Goal: Task Accomplishment & Management: Use online tool/utility

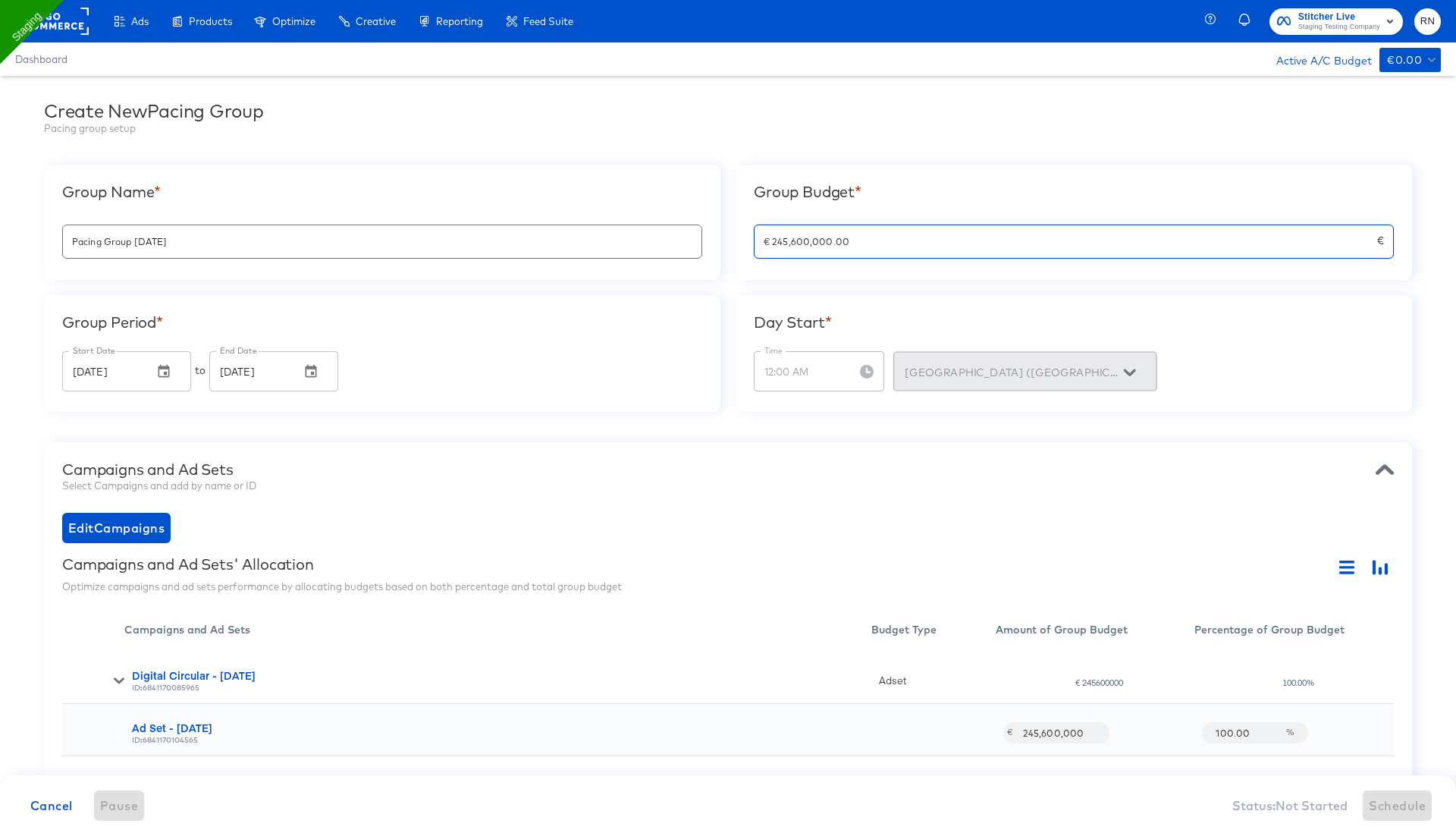
click at [828, 241] on input "€ 245,600,000.00" at bounding box center [1066, 235] width 623 height 32
click at [841, 541] on div "Edit Campaigns" at bounding box center [728, 527] width 1332 height 30
click at [823, 239] on input "€ 2,456,000,000.00" at bounding box center [1066, 235] width 623 height 32
click at [836, 536] on div "Edit Campaigns" at bounding box center [728, 527] width 1332 height 30
click at [822, 244] on input "€ 24,560,000,000.00" at bounding box center [1066, 235] width 623 height 32
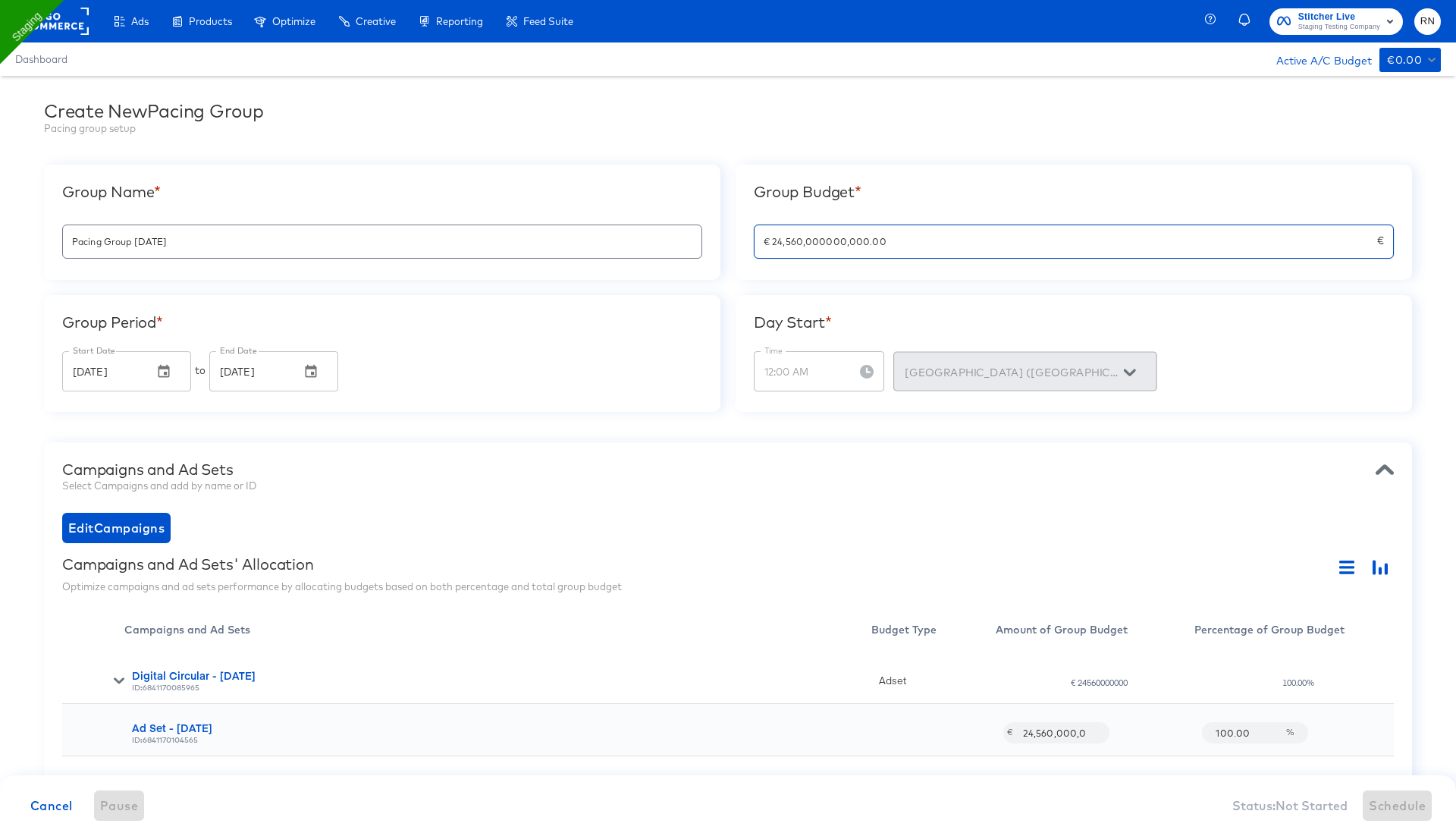
click at [824, 506] on div "Campaigns and Ad Sets Select Campaigns and add by name or ID Edit Campaigns Cam…" at bounding box center [728, 703] width 1368 height 523
click at [808, 471] on div "Campaigns and Ad Sets" at bounding box center [728, 470] width 1332 height 19
click at [808, 474] on div "Campaigns and Ad Sets" at bounding box center [728, 470] width 1332 height 19
click at [783, 239] on input "€ 24,560,000,000,000.00" at bounding box center [1066, 235] width 623 height 32
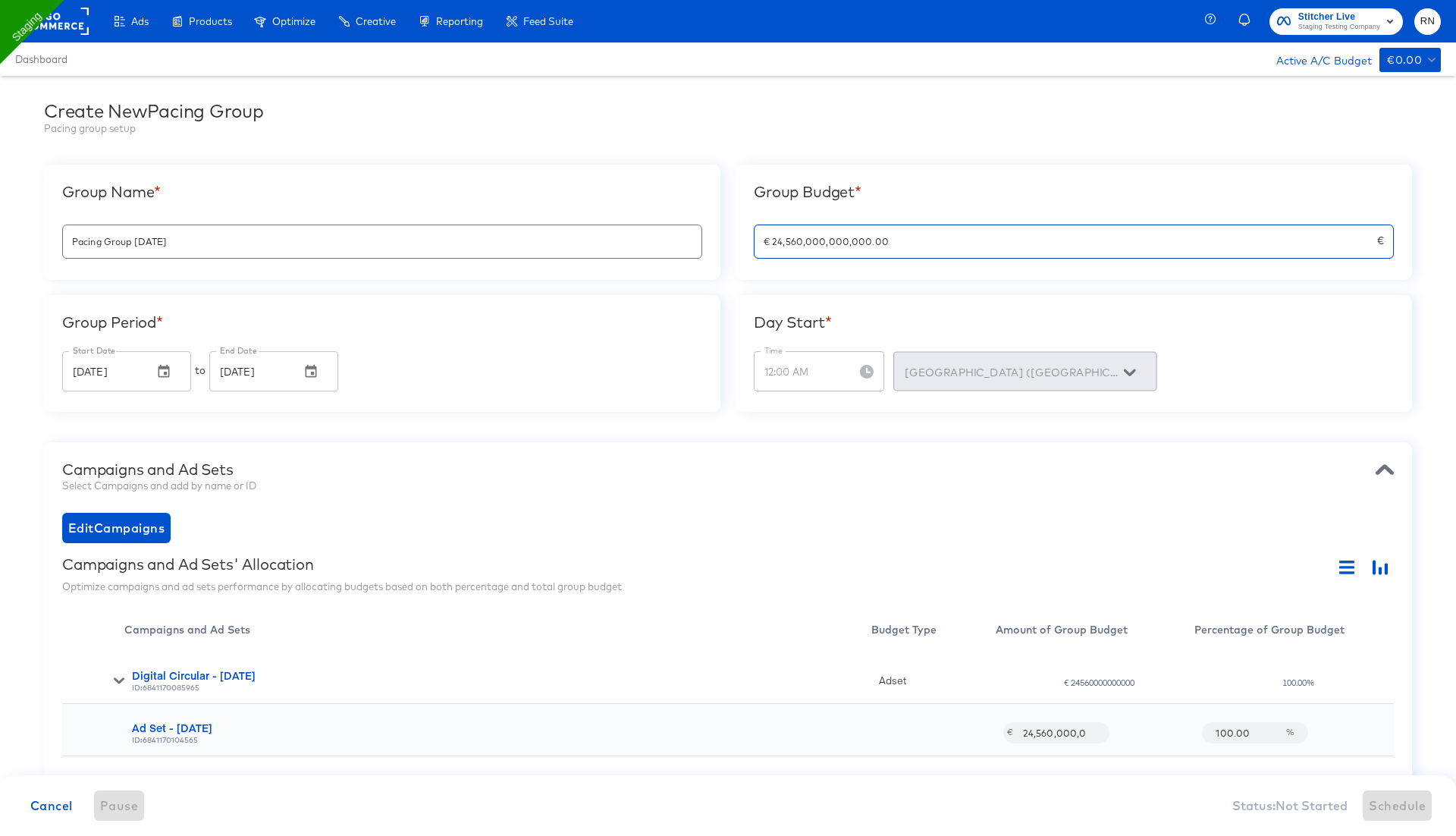
click at [856, 239] on input "€ 24,560,000,000,000.00" at bounding box center [1066, 235] width 623 height 32
drag, startPoint x: 826, startPoint y: 242, endPoint x: 866, endPoint y: 242, distance: 40.0
click at [866, 242] on input "€ 24,560,000,000,000.00" at bounding box center [1066, 235] width 623 height 32
click at [801, 564] on div "Campaigns and Ad Sets' Allocation" at bounding box center [728, 567] width 1332 height 24
click at [801, 564] on div "Campaigns and Ad Sets' Allocation" at bounding box center [728, 567] width 1332 height 24
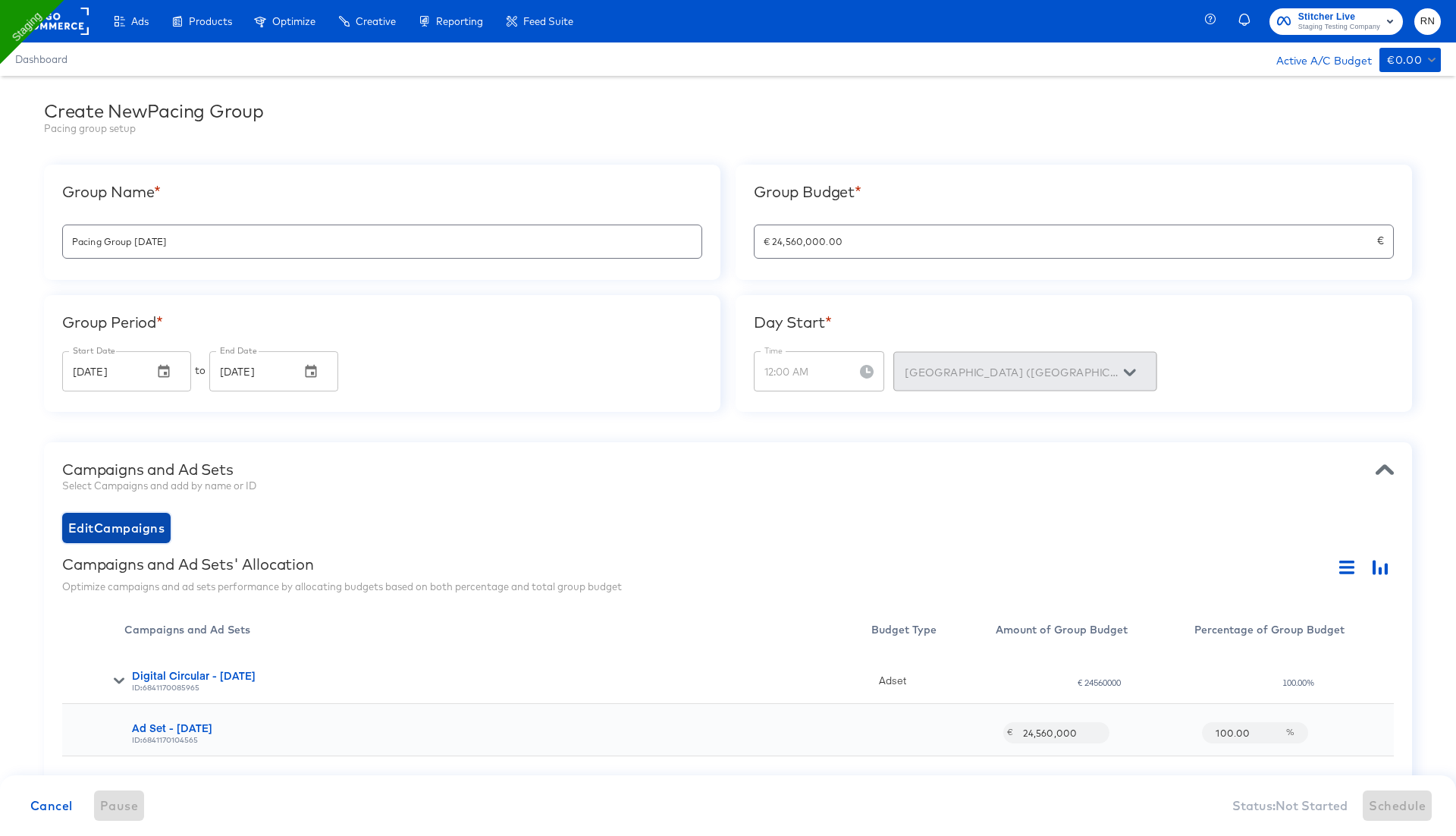
click at [138, 528] on span "Edit Campaigns" at bounding box center [116, 528] width 96 height 22
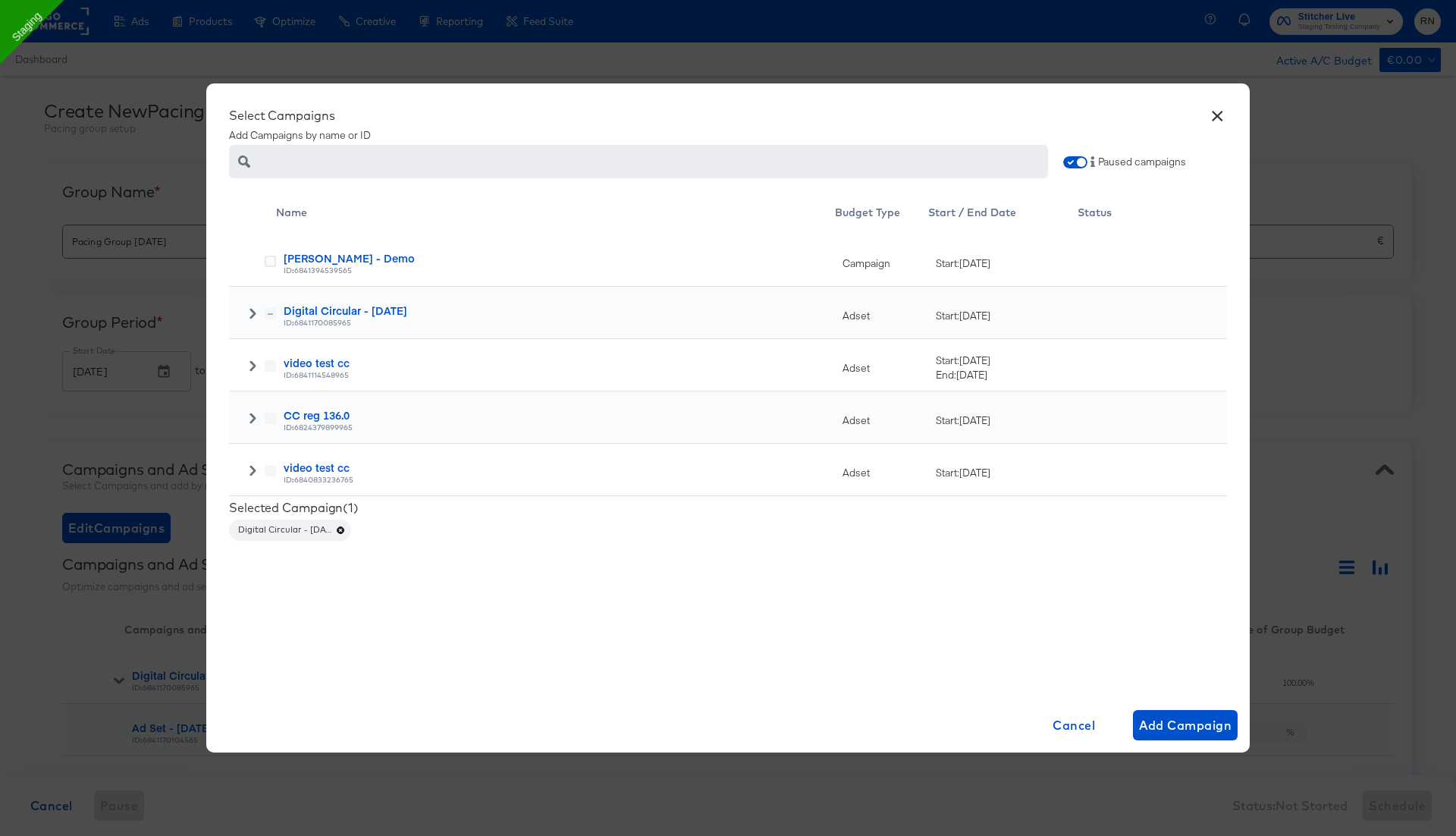
click at [254, 370] on icon at bounding box center [252, 366] width 11 height 11
click at [271, 421] on icon at bounding box center [270, 418] width 12 height 12
click at [0, 0] on input "checkbox" at bounding box center [0, 0] width 0 height 0
click at [1154, 730] on span "Add Campaigns" at bounding box center [1181, 726] width 100 height 22
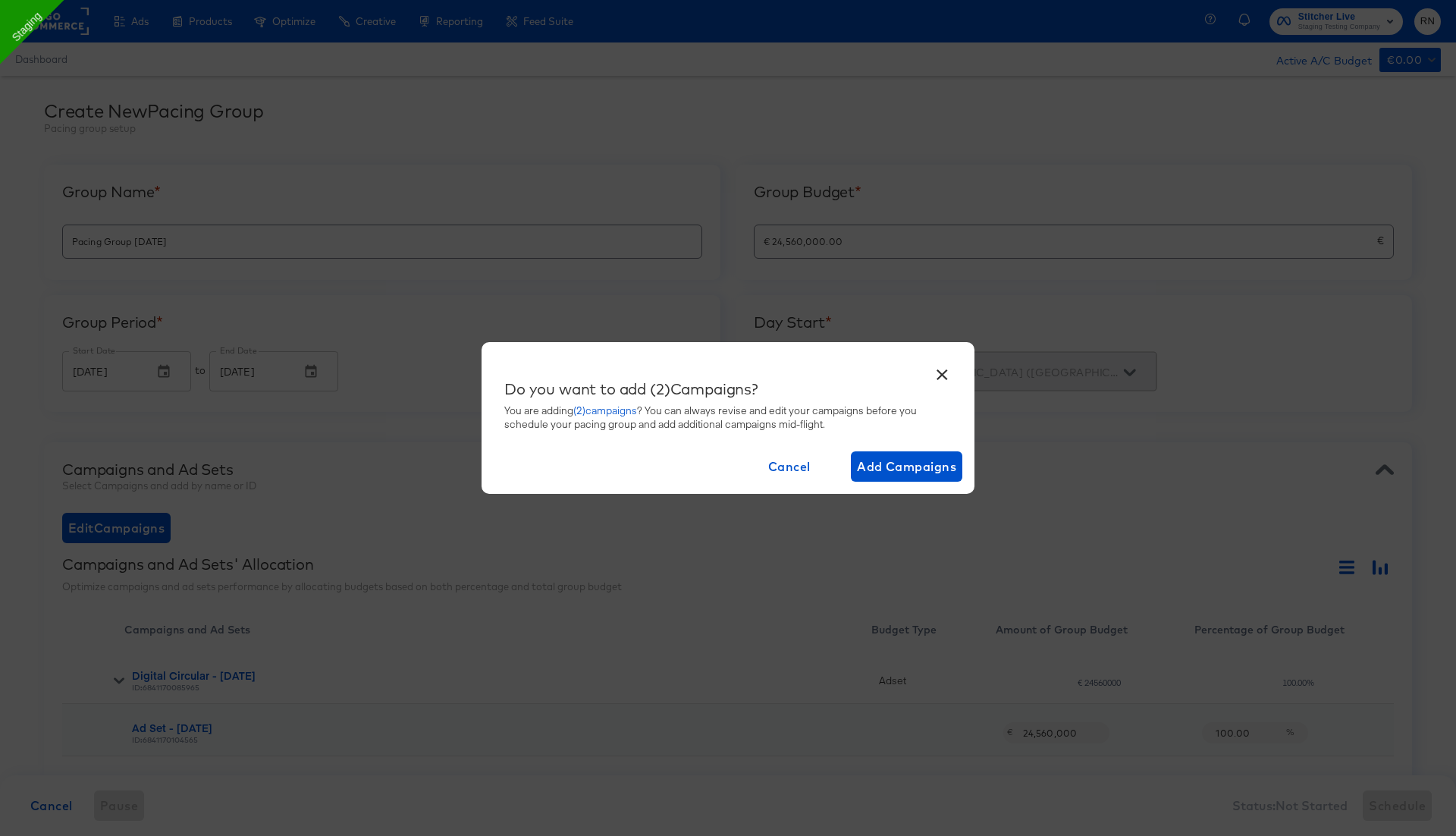
click at [894, 483] on div "Cancel Add Campaigns" at bounding box center [739, 466] width 470 height 55
click at [886, 474] on span "Add Campaigns" at bounding box center [907, 467] width 100 height 22
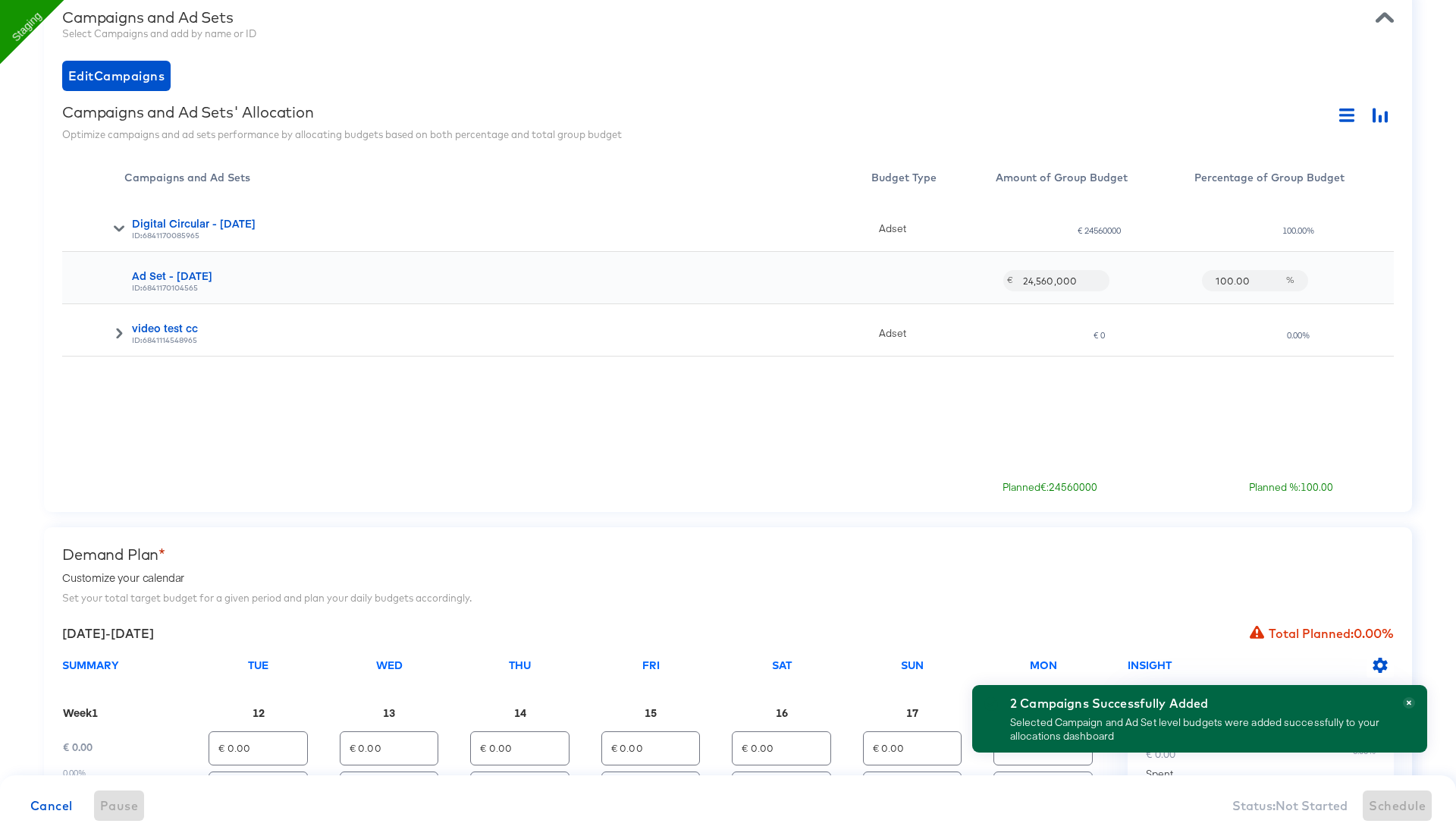
scroll to position [495, 0]
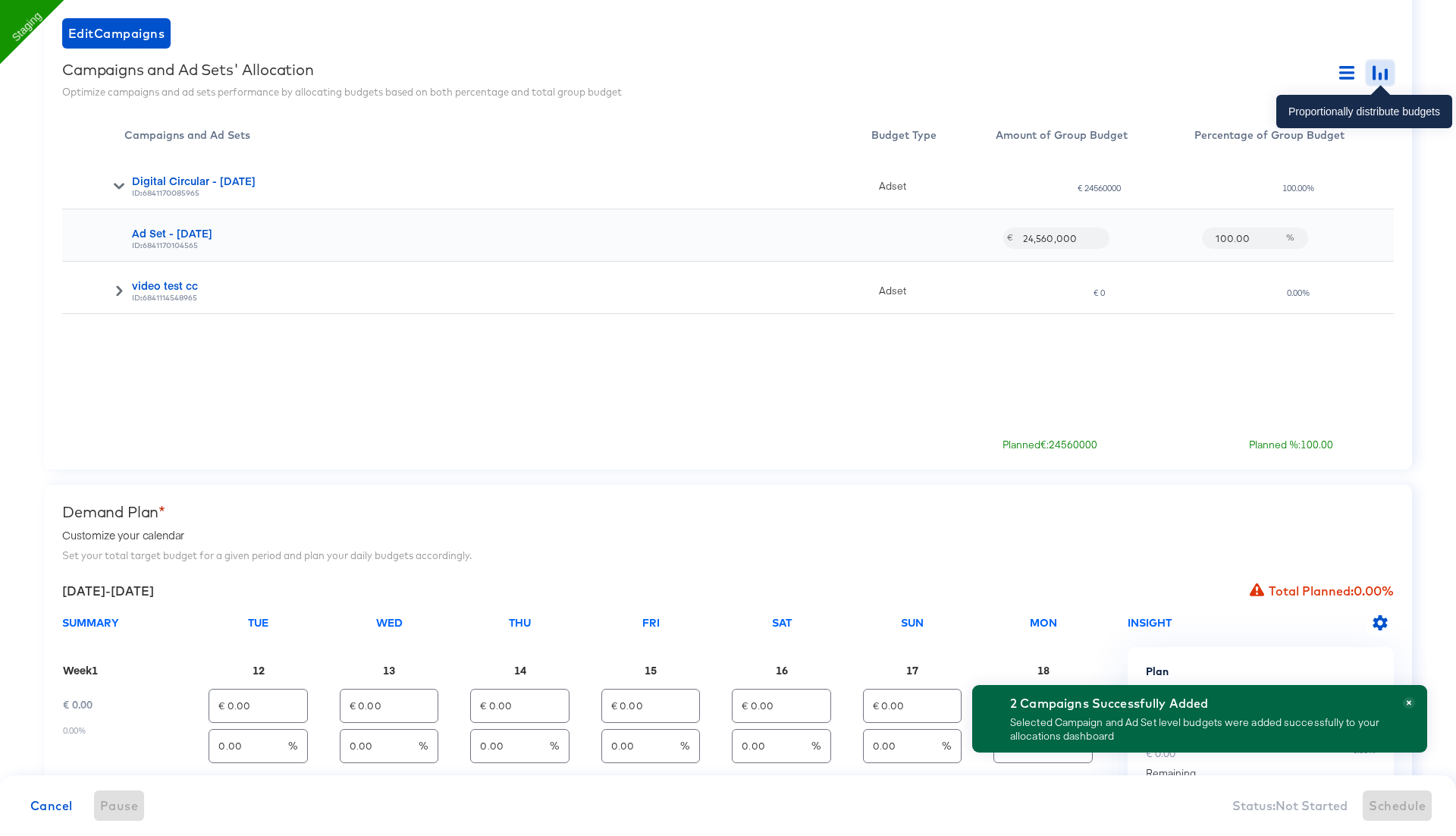
click at [1377, 72] on icon "button" at bounding box center [1380, 73] width 15 height 15
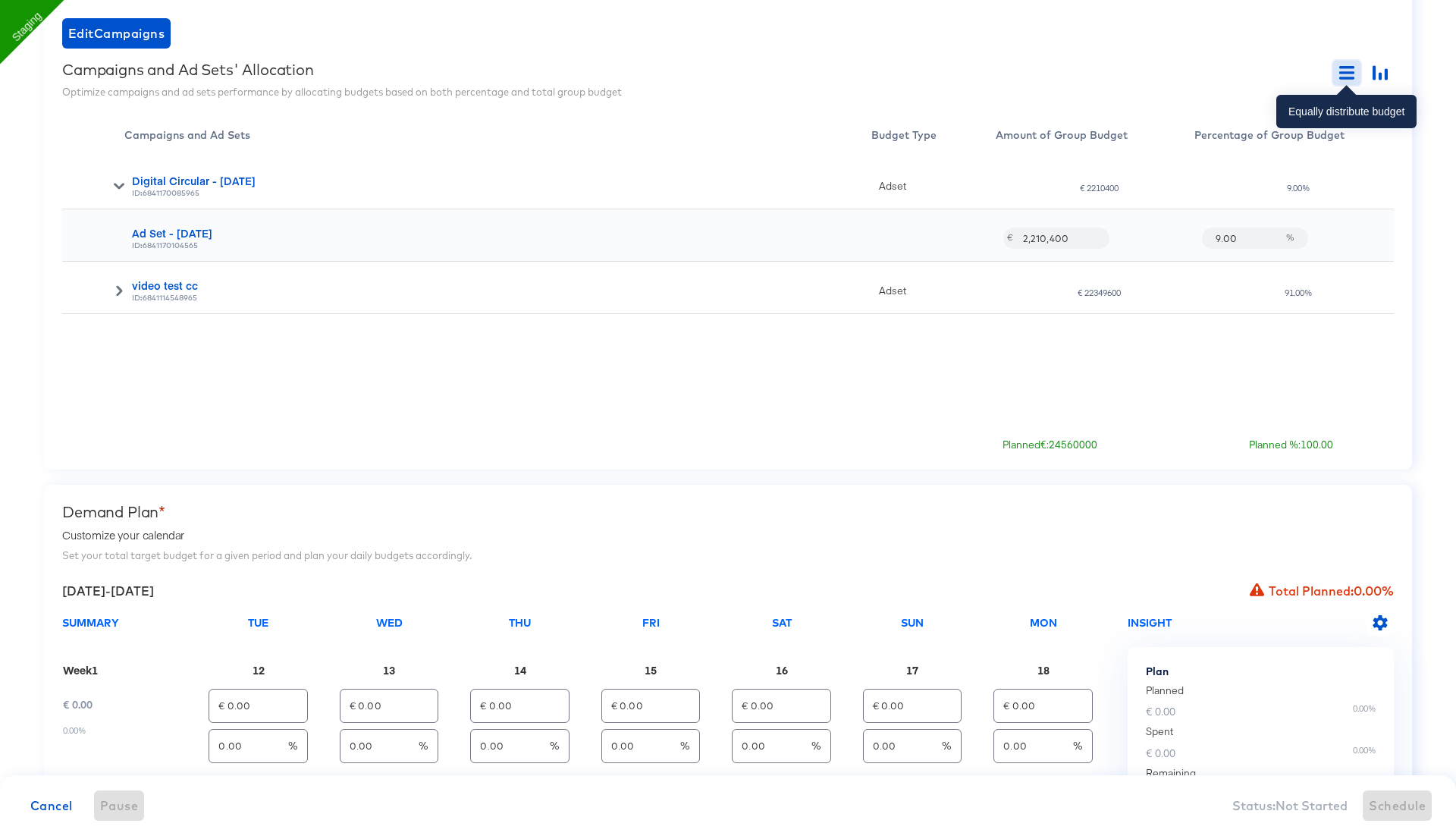
click at [1354, 66] on button "button" at bounding box center [1346, 73] width 27 height 24
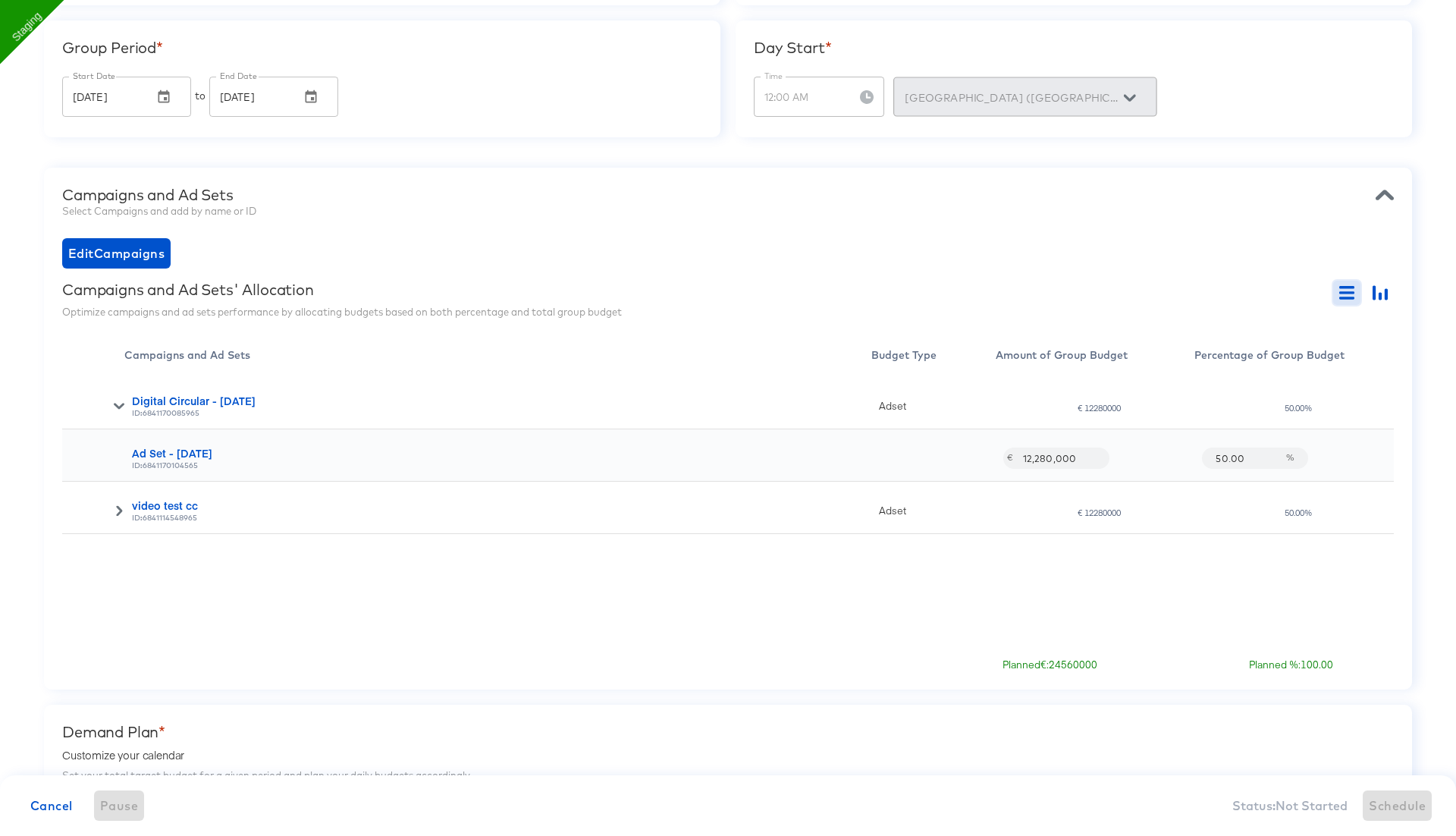
scroll to position [382, 0]
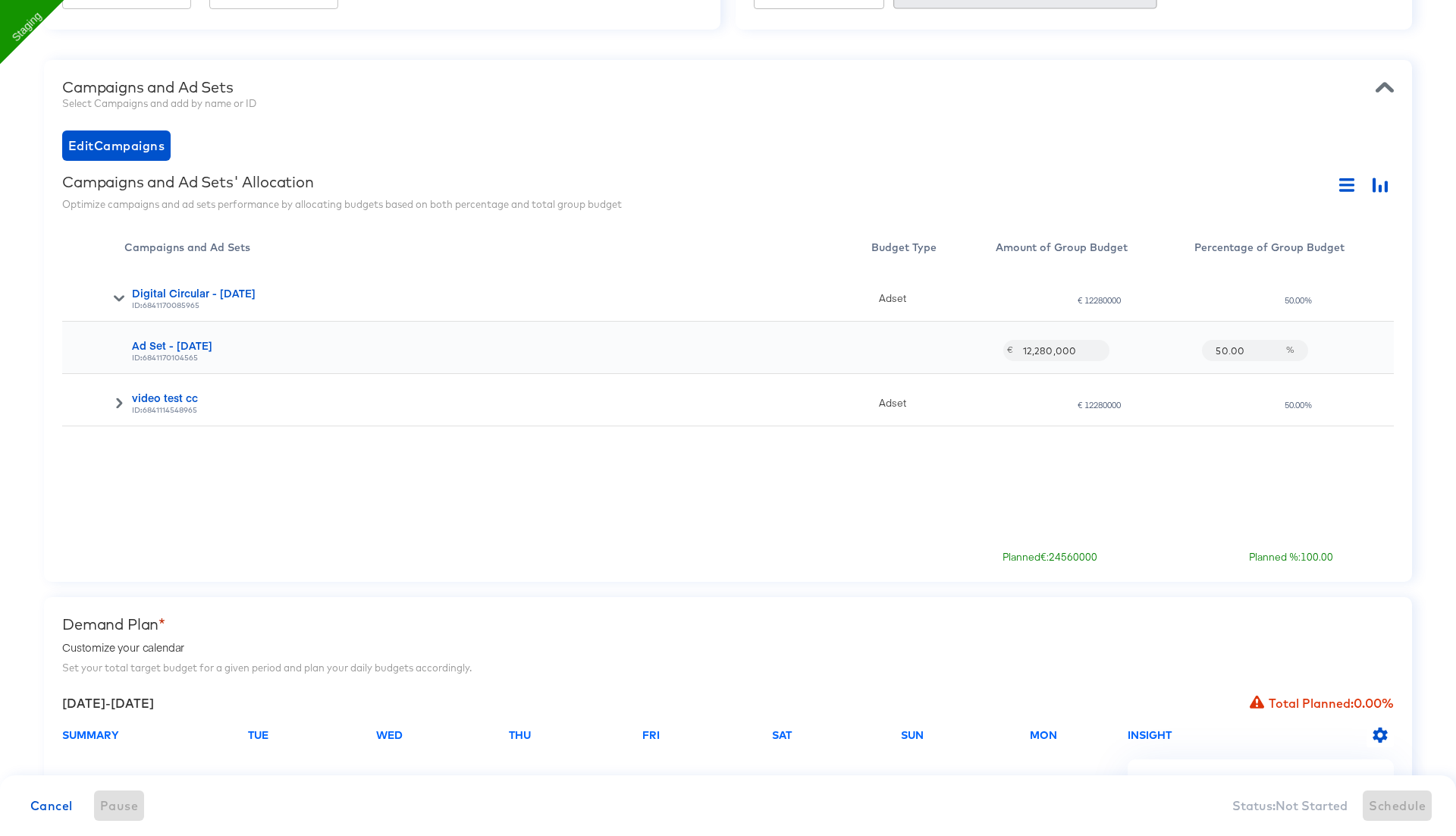
click at [122, 399] on icon at bounding box center [119, 403] width 11 height 11
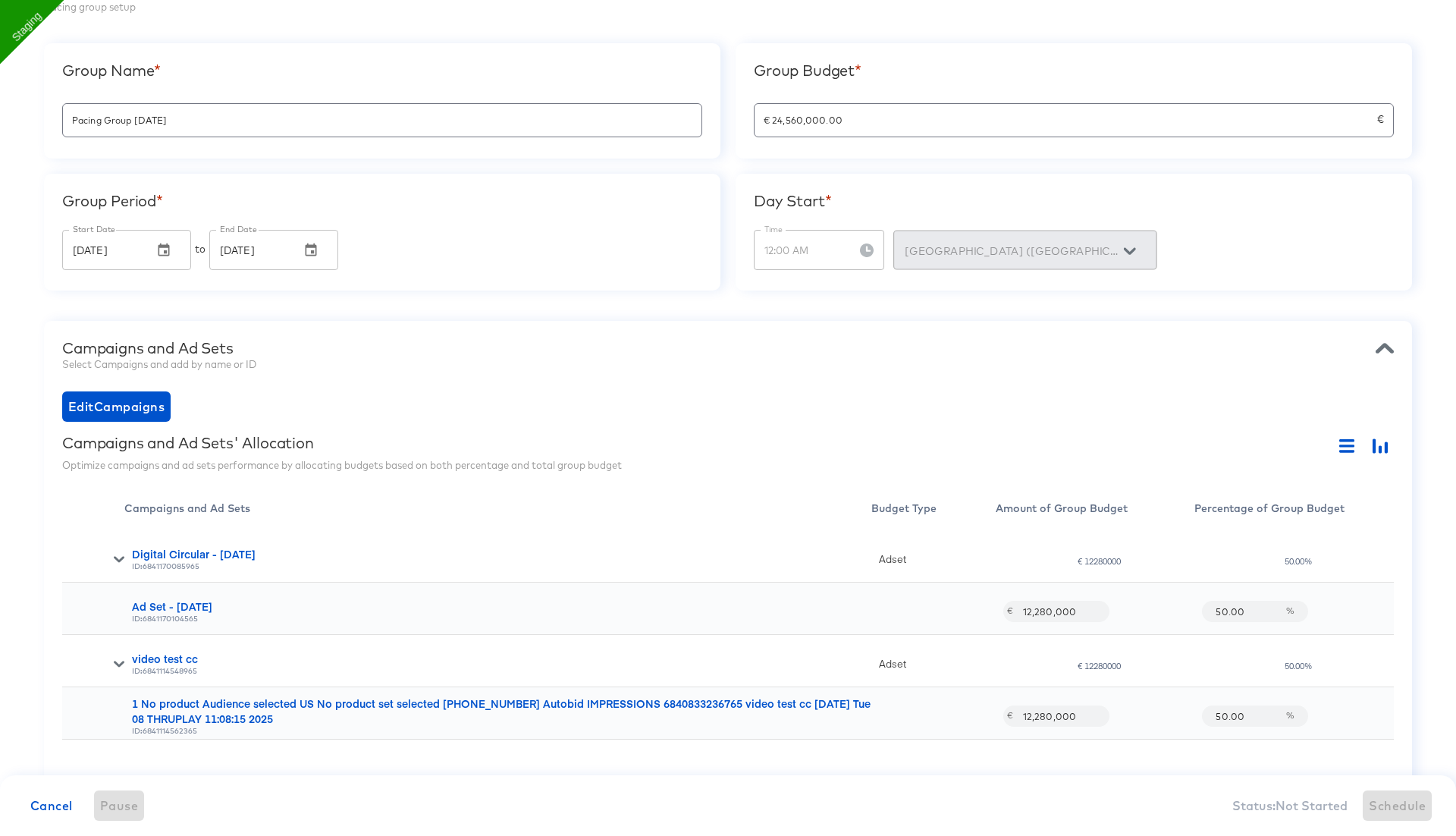
scroll to position [114, 0]
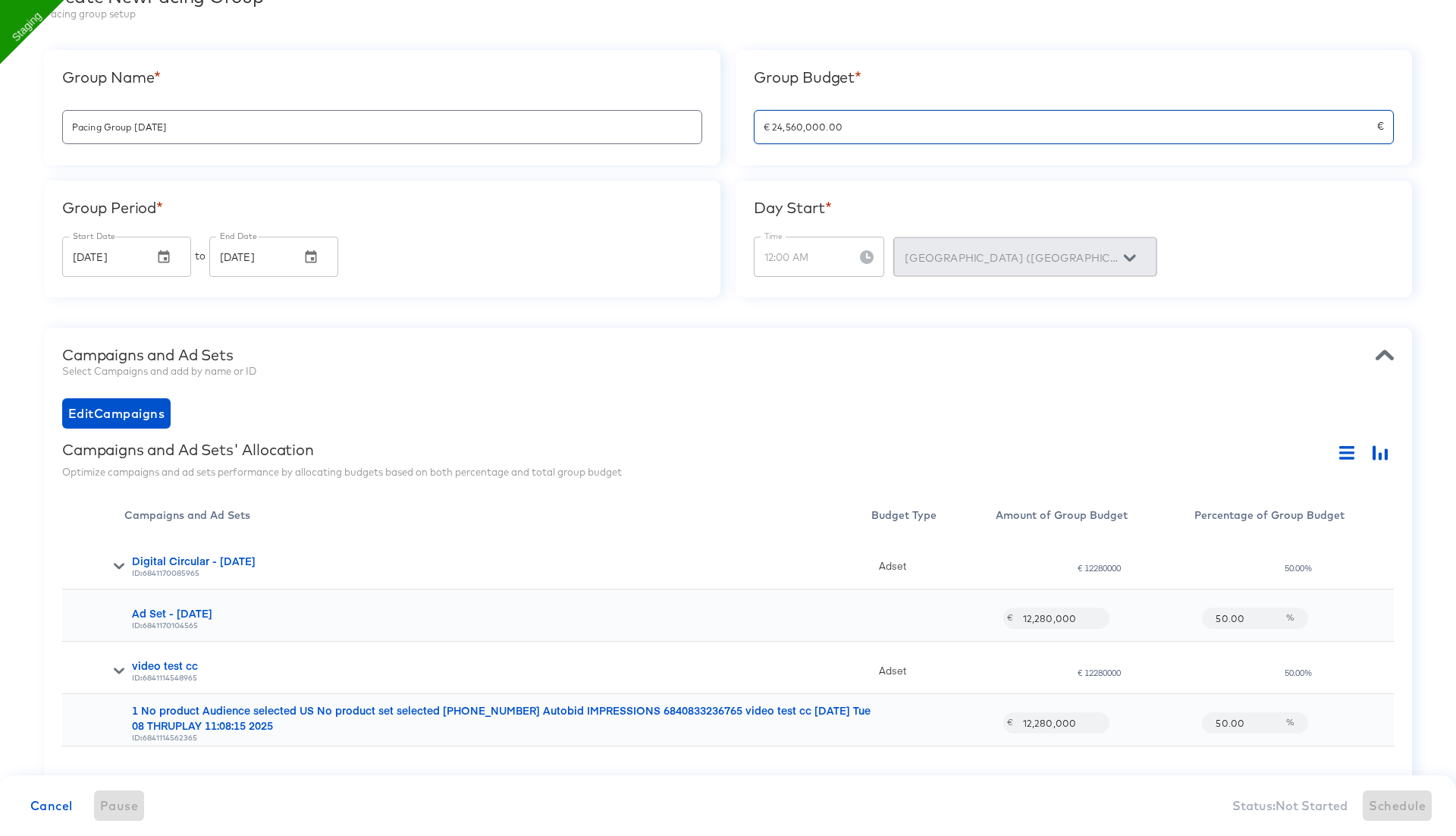
drag, startPoint x: 848, startPoint y: 133, endPoint x: 701, endPoint y: 123, distance: 147.3
click at [701, 123] on div "Group Name * Pacing Group [DATE] Group Budget * € 24,560,000.00 € Group Period …" at bounding box center [728, 174] width 1368 height 247
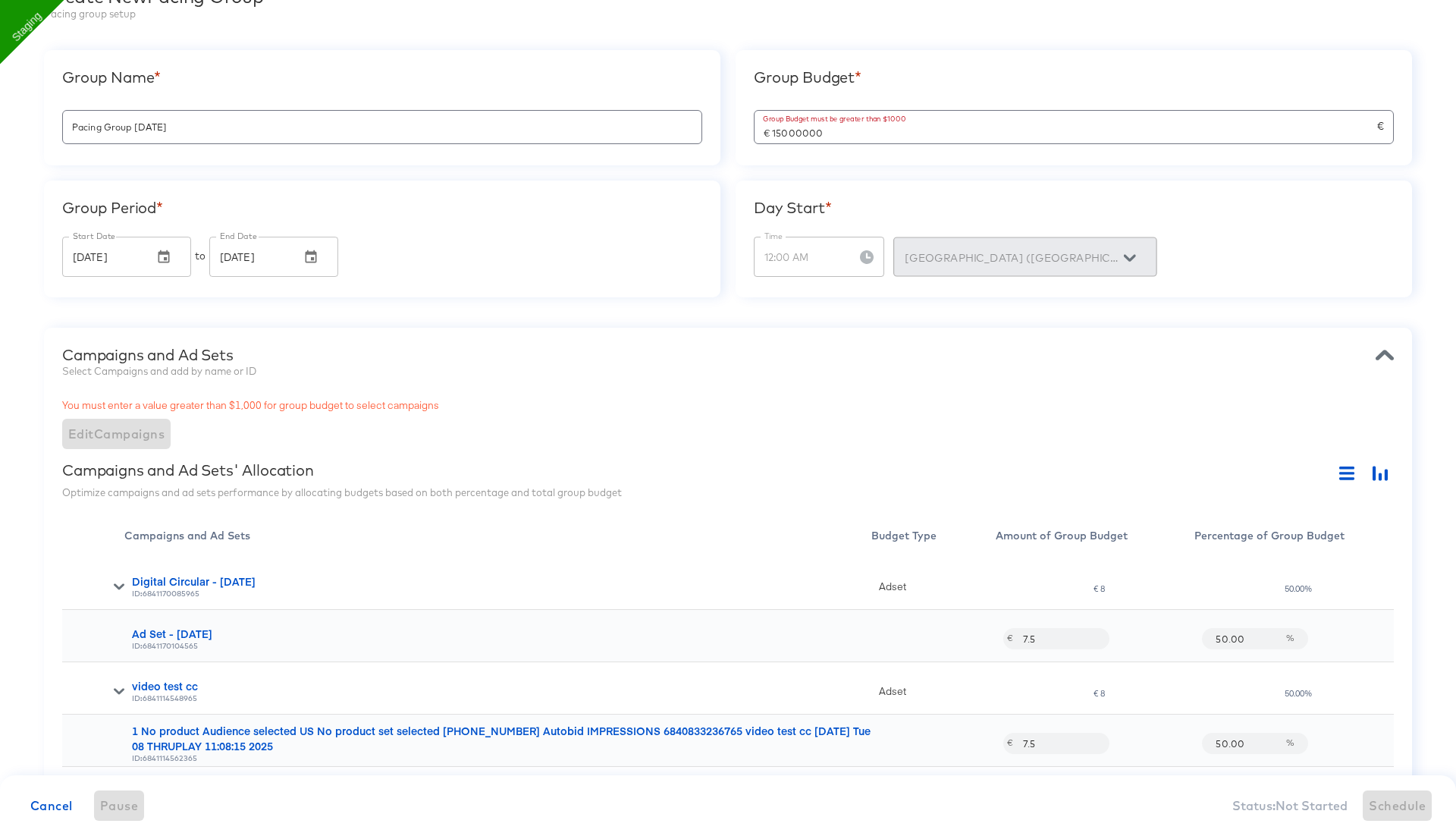
click at [725, 349] on div "Campaigns and Ad Sets" at bounding box center [728, 355] width 1332 height 19
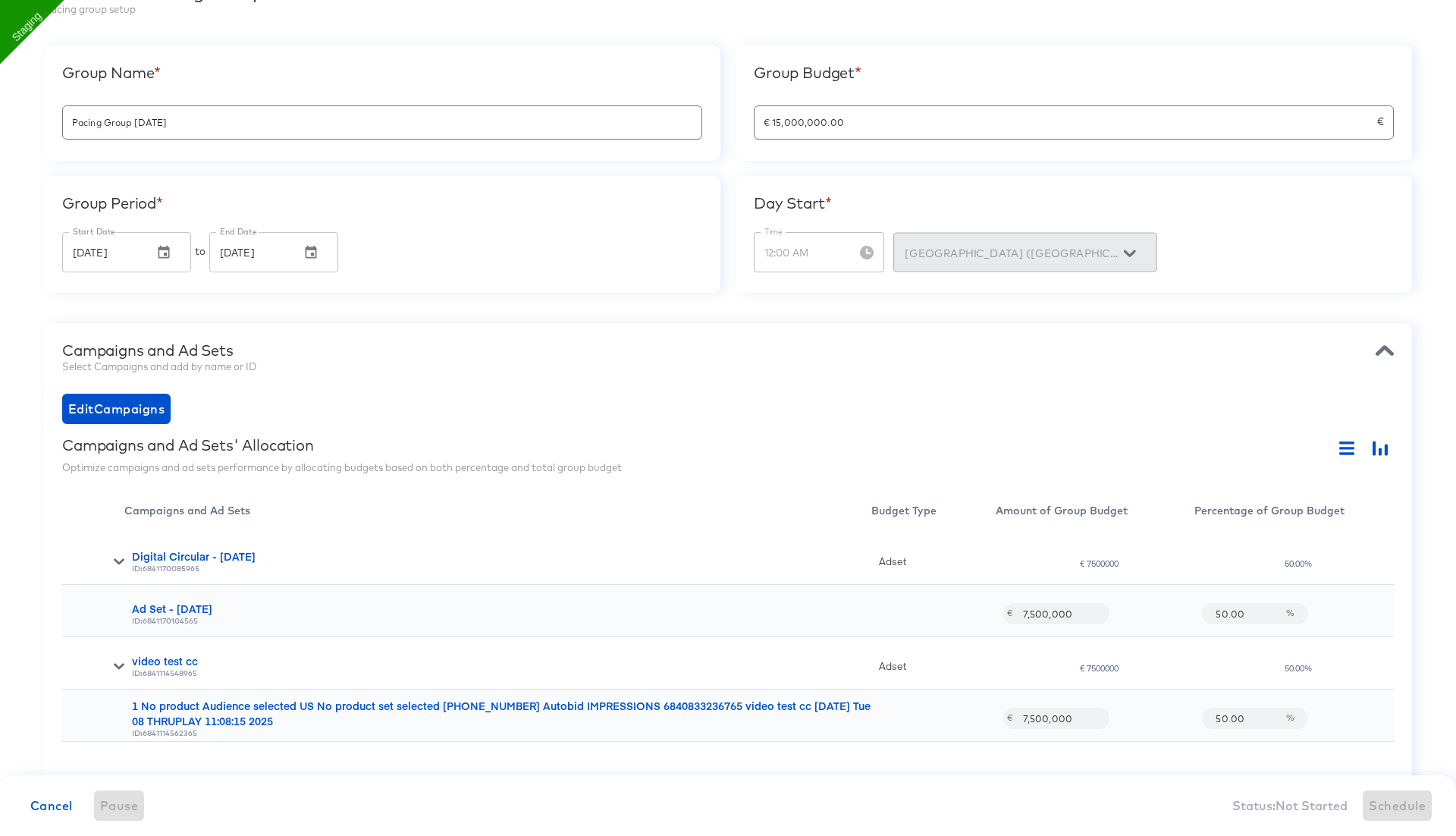
scroll to position [0, 0]
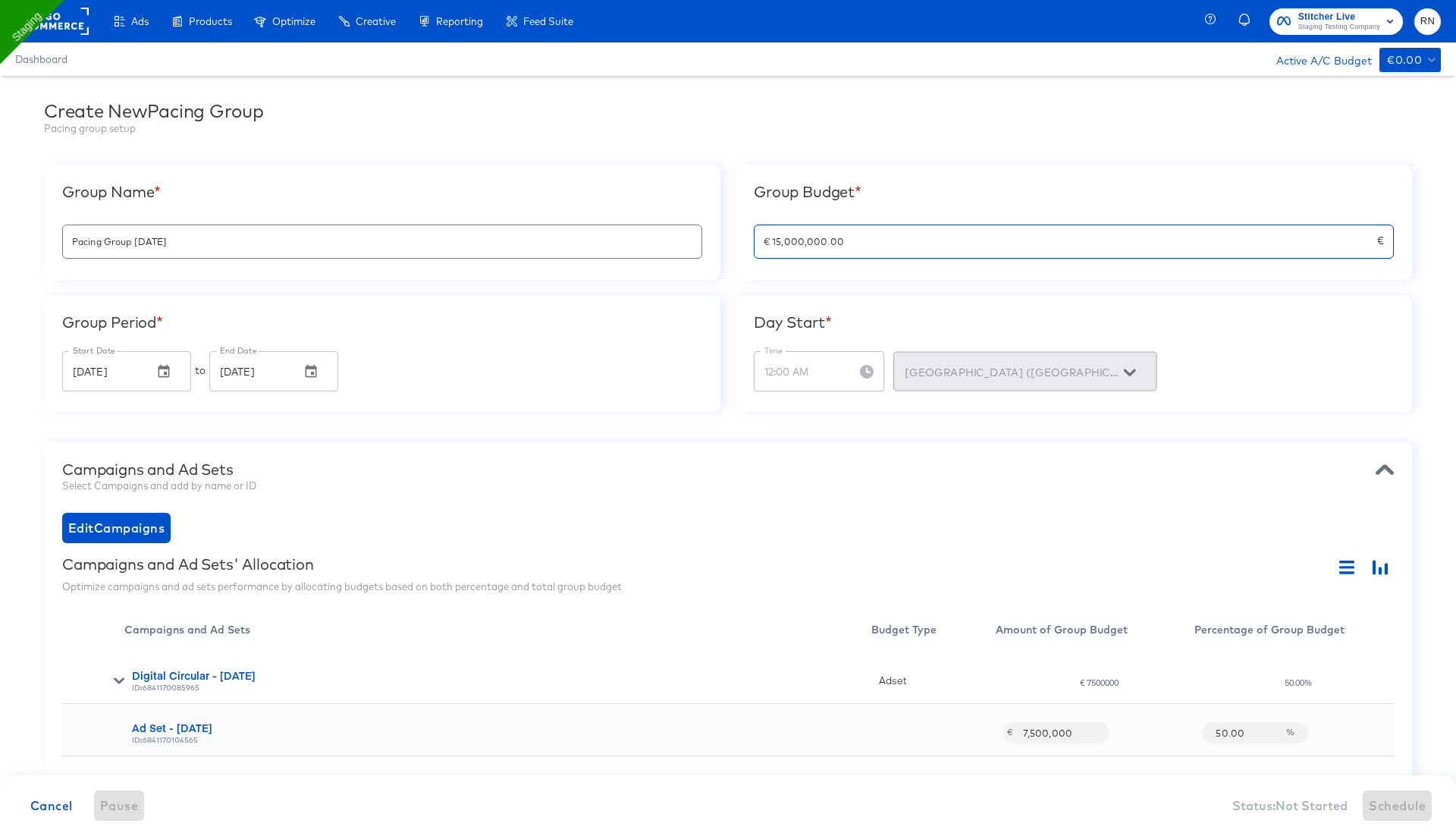
drag, startPoint x: 772, startPoint y: 241, endPoint x: 897, endPoint y: 247, distance: 125.1
click at [898, 247] on input "€ 15,000,000.00" at bounding box center [1066, 235] width 623 height 32
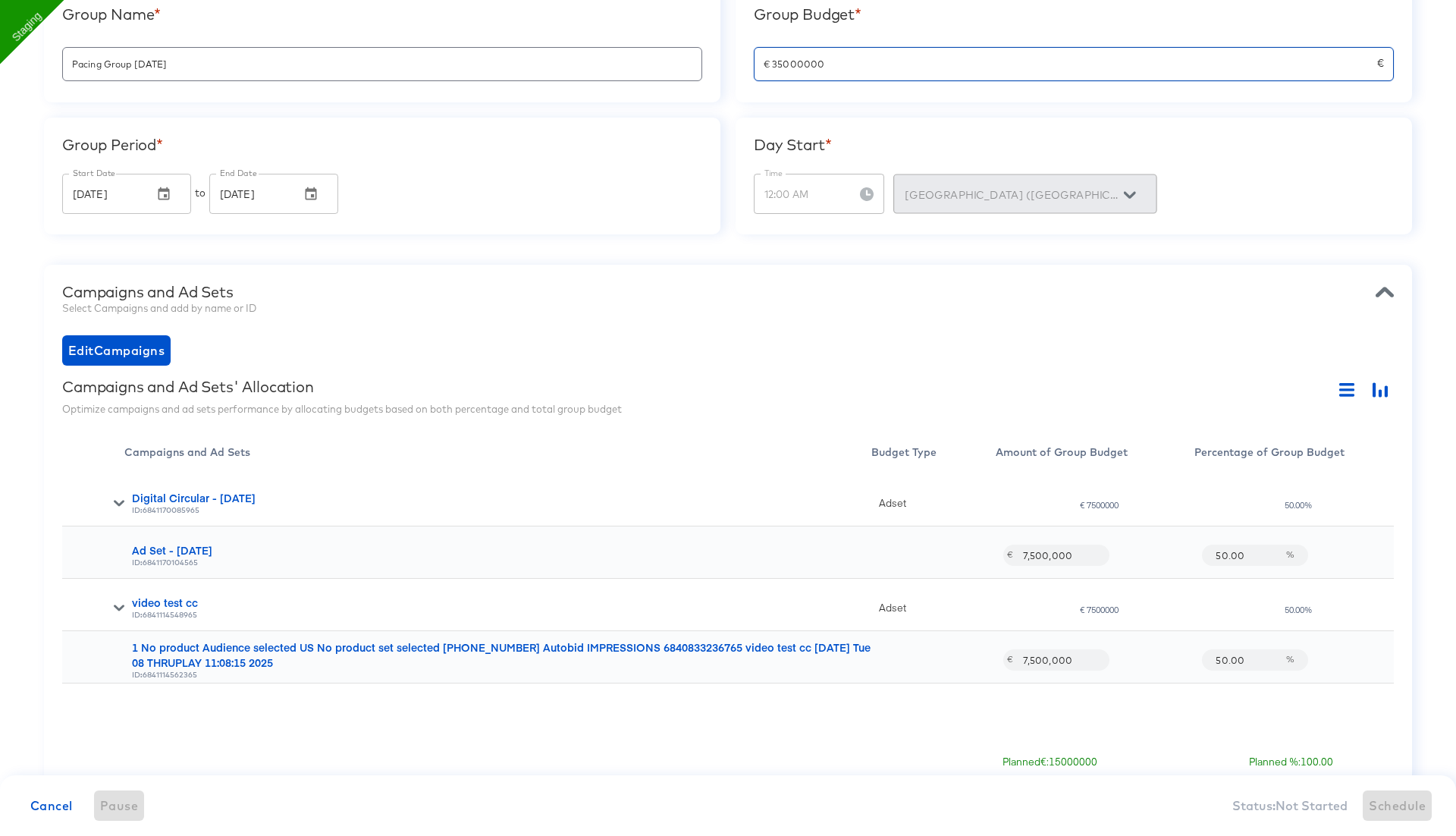
scroll to position [198, 0]
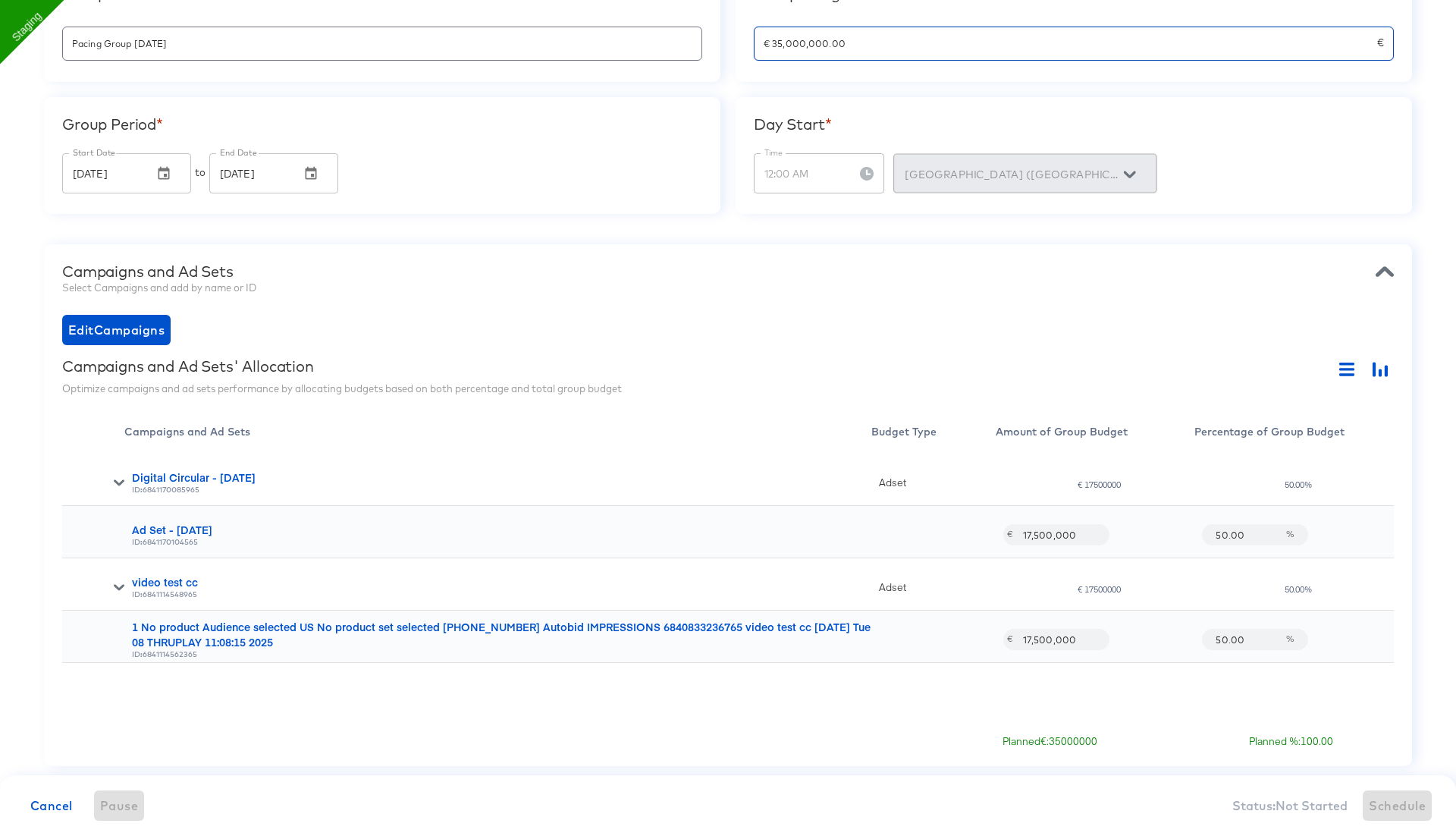
click at [976, 354] on div "Campaigns and Ad Sets Select Campaigns and add by name or ID Edit Campaigns Cam…" at bounding box center [728, 505] width 1368 height 523
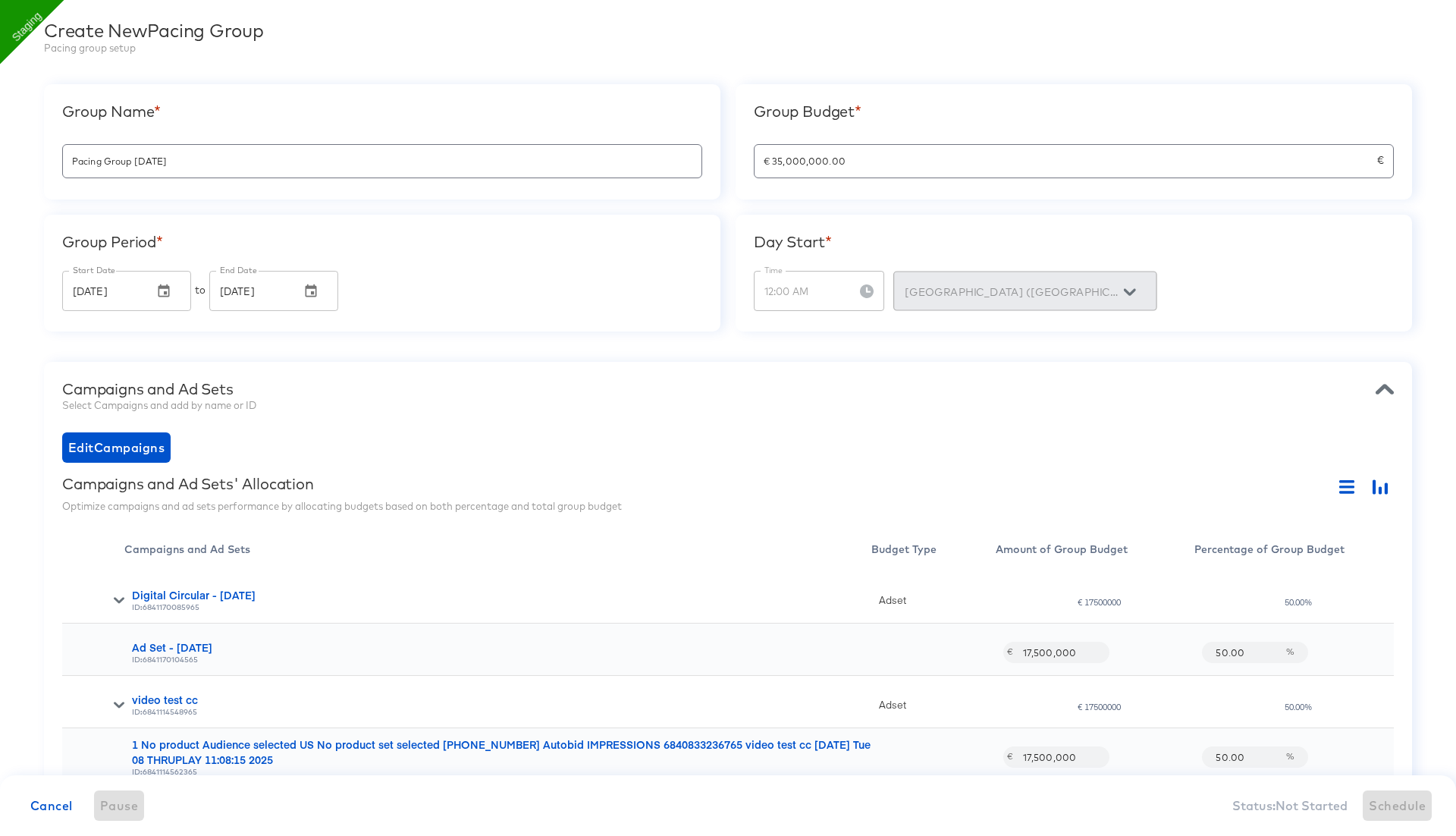
scroll to position [63, 0]
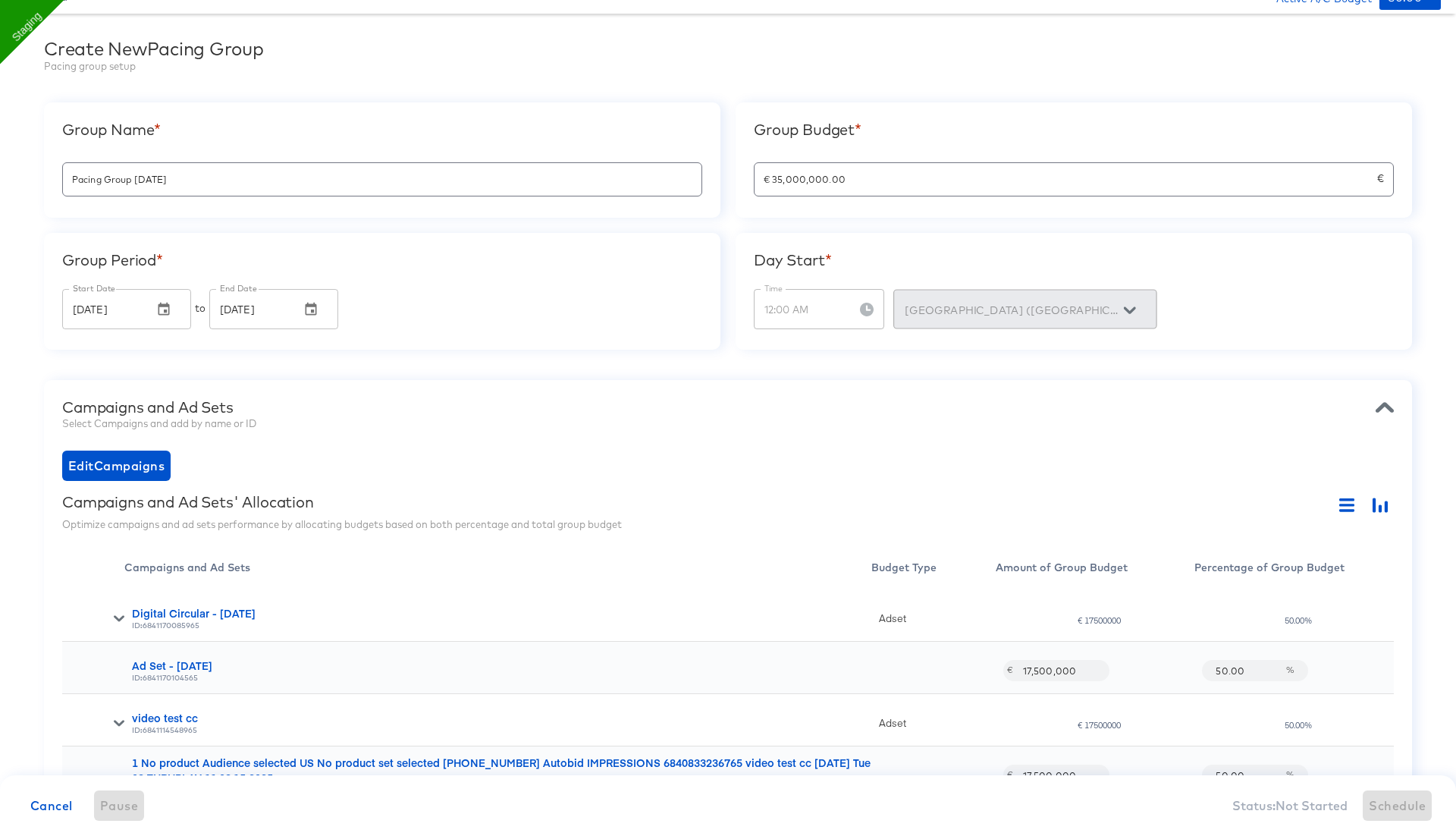
click at [804, 190] on div "€ 35,000,000.00 €" at bounding box center [1074, 179] width 640 height 34
click at [850, 380] on div "Campaigns and Ad Sets Select Campaigns and add by name or ID Edit Campaigns Cam…" at bounding box center [728, 641] width 1368 height 523
type input "€ 24,127.43"
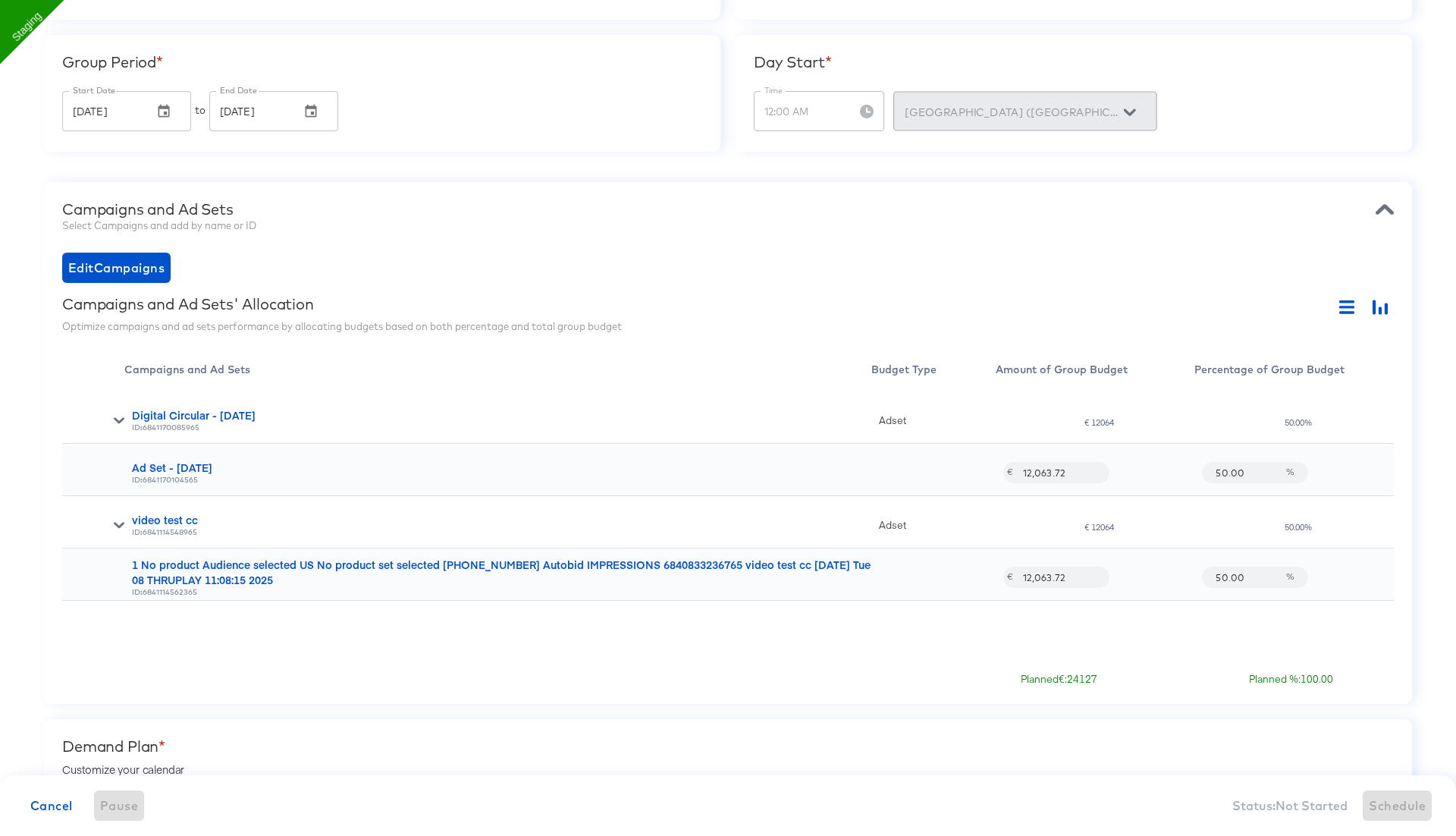
scroll to position [266, 0]
